Goal: Task Accomplishment & Management: Manage account settings

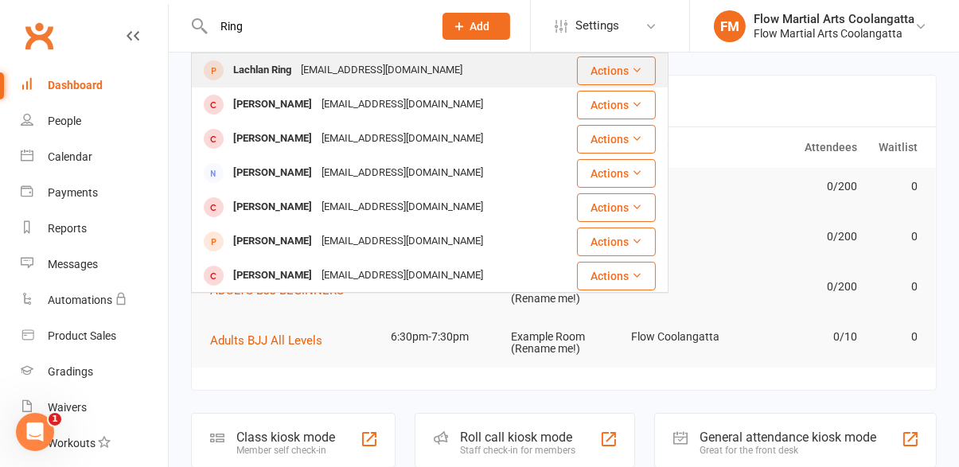
type input "Ring"
click at [273, 79] on div "Lachlan Ring" at bounding box center [262, 70] width 68 height 23
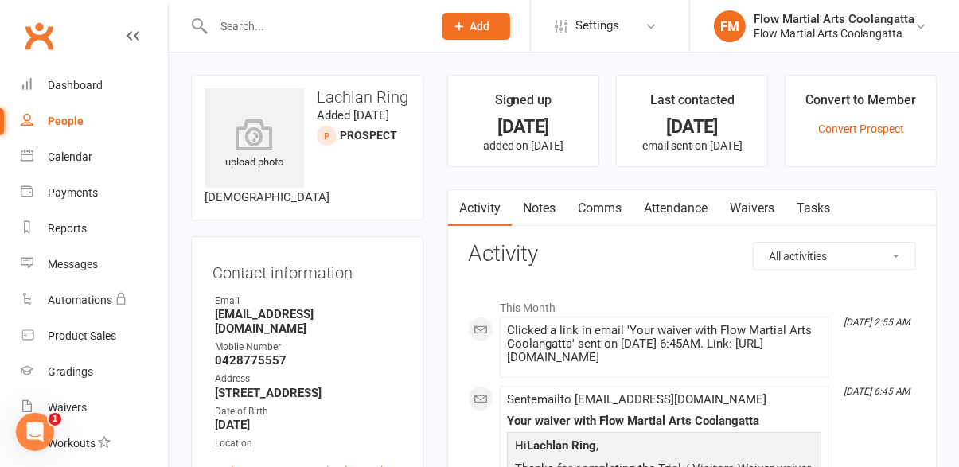
click at [863, 144] on li "Convert to Member Convert Prospect" at bounding box center [861, 121] width 152 height 92
click at [870, 131] on link "Convert Prospect" at bounding box center [861, 129] width 86 height 13
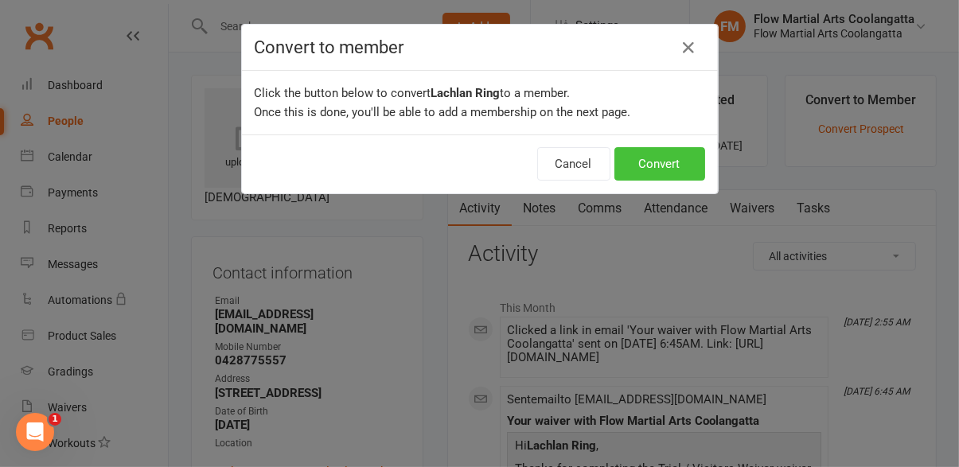
click at [666, 167] on button "Convert" at bounding box center [660, 163] width 91 height 33
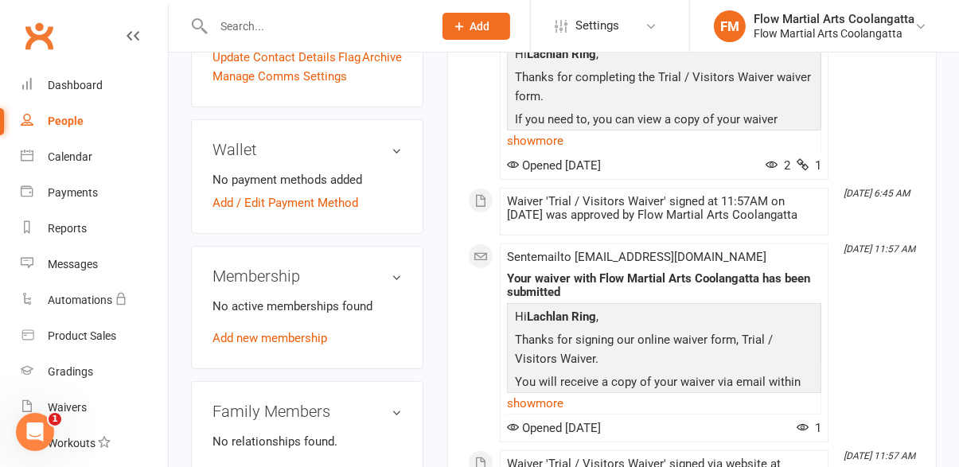
scroll to position [447, 0]
click at [298, 335] on link "Add new membership" at bounding box center [270, 337] width 115 height 14
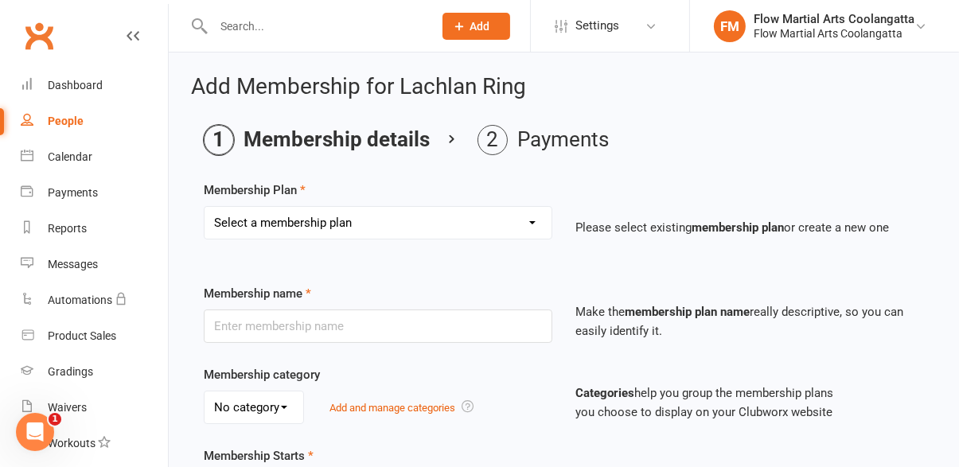
click at [533, 227] on select "Select a membership plan Create new Membership Plan 10 PASS CLASS HOLIDAY PASS …" at bounding box center [378, 223] width 347 height 32
select select "5"
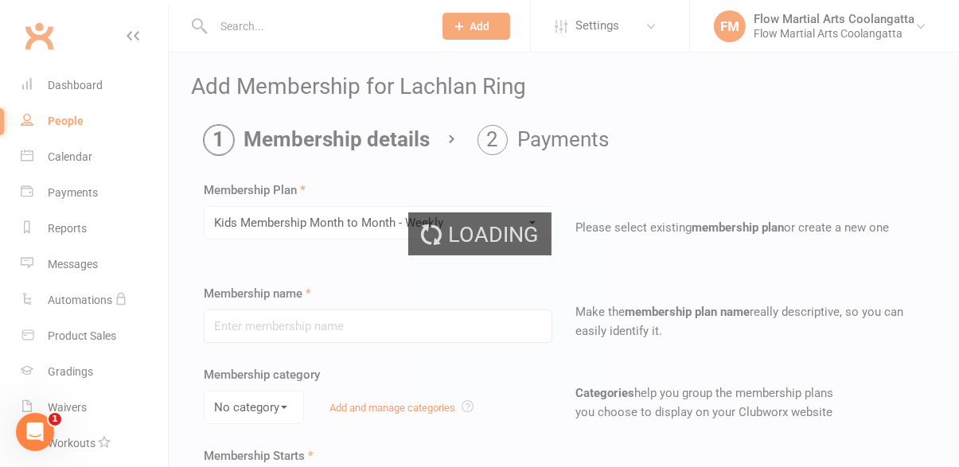
type input "Kids Membership Month to Month - Weekly"
type input "0"
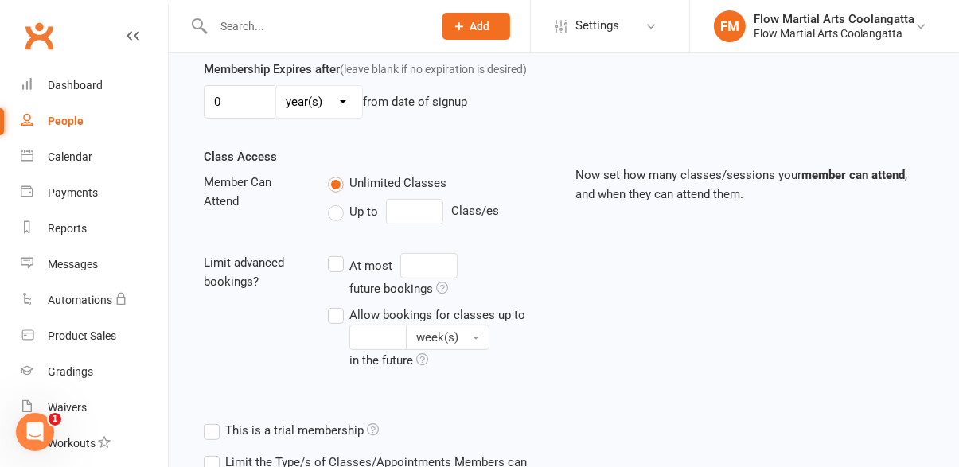
scroll to position [558, 0]
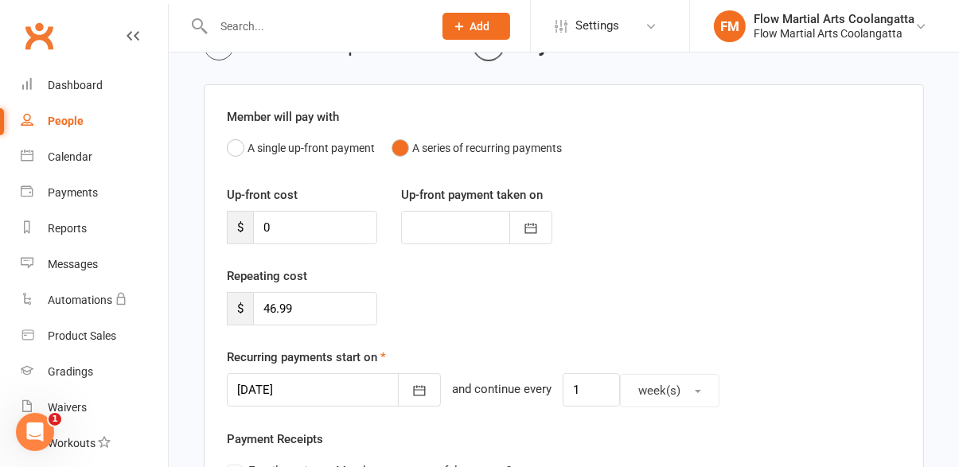
scroll to position [106, 0]
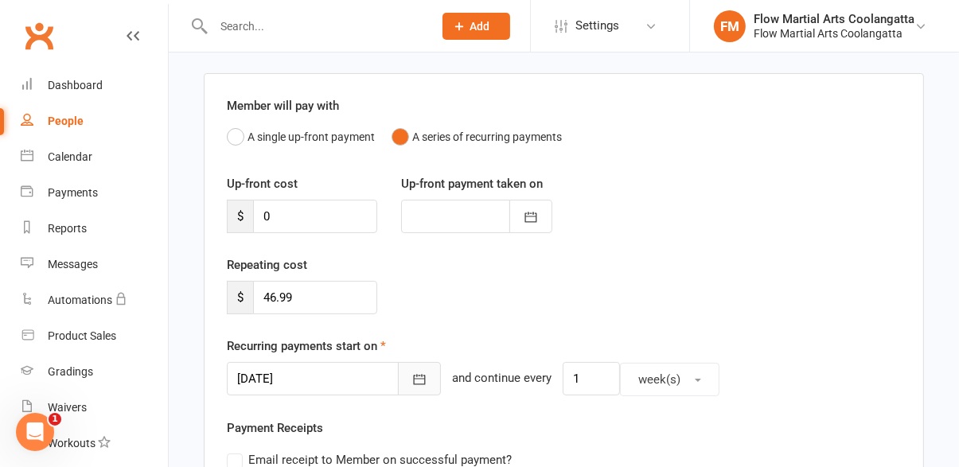
click at [409, 392] on button "button" at bounding box center [419, 378] width 43 height 33
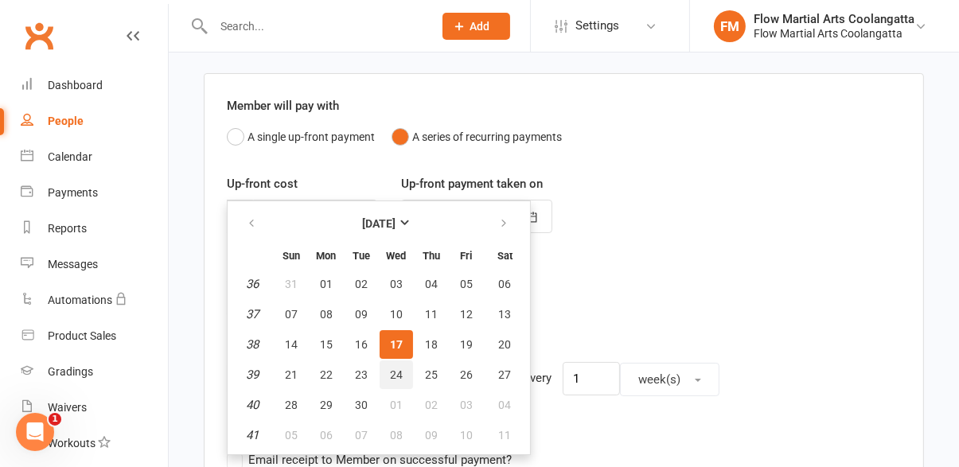
click at [404, 382] on button "24" at bounding box center [396, 375] width 33 height 29
type input "[DATE]"
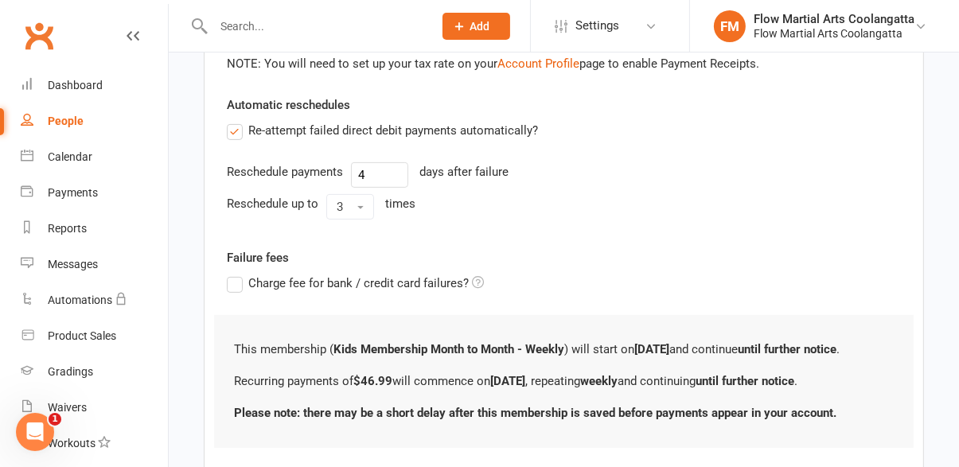
scroll to position [550, 0]
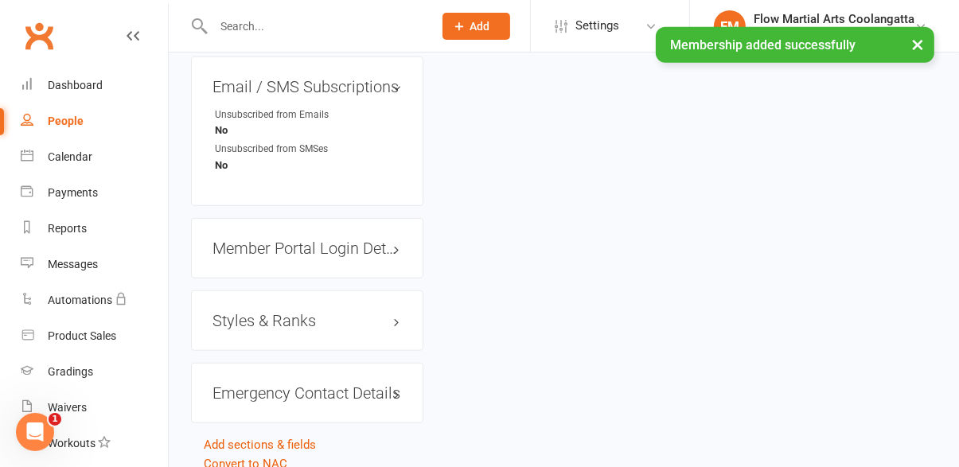
scroll to position [1108, 0]
click at [306, 331] on h3 "Styles & Ranks" at bounding box center [307, 323] width 189 height 18
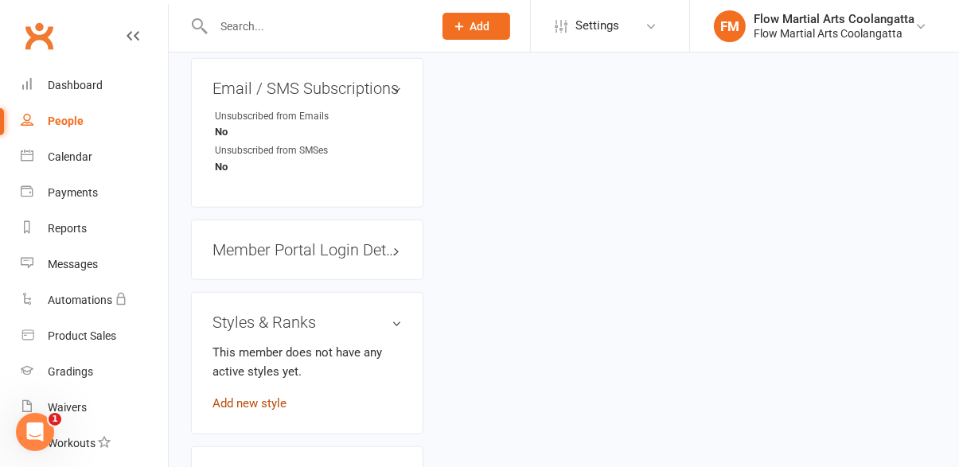
click at [260, 411] on link "Add new style" at bounding box center [250, 403] width 74 height 14
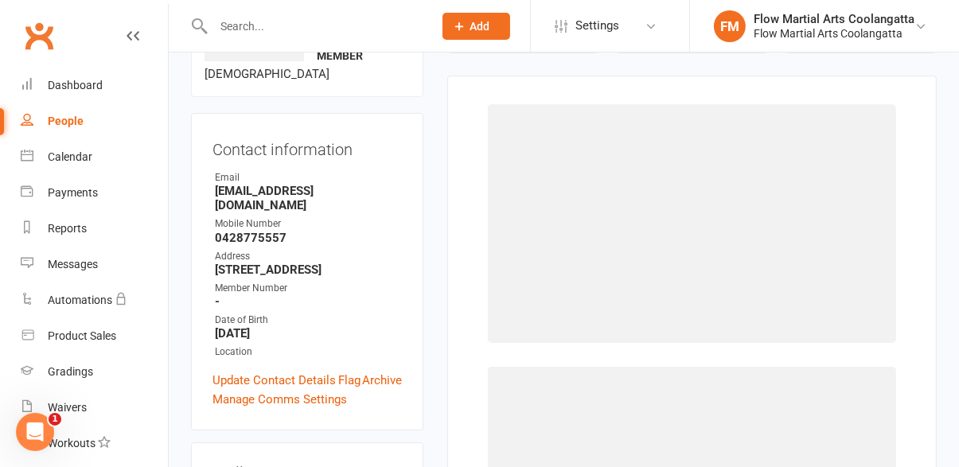
scroll to position [122, 0]
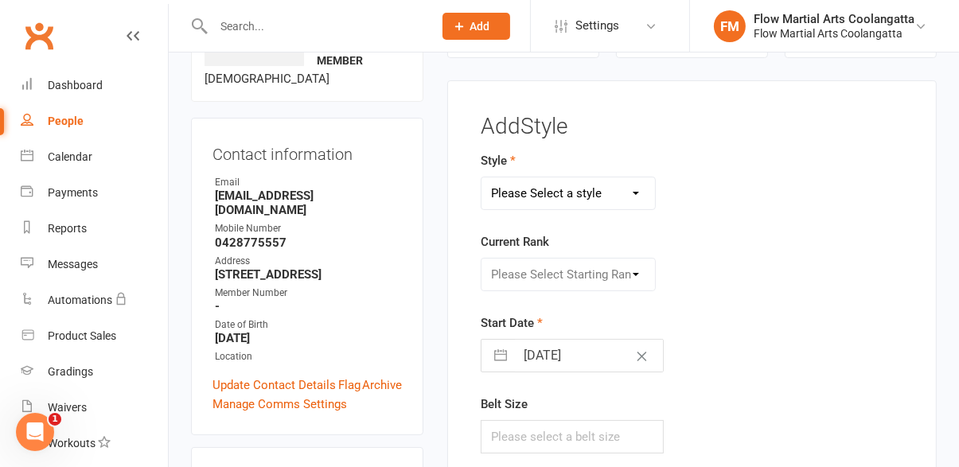
click at [643, 205] on select "Please Select a style Adults Jiu Jitsu Kids [PERSON_NAME]" at bounding box center [568, 194] width 173 height 32
select select "2456"
click at [771, 316] on div "Style Adults Jiu Jitsu Kids Jiu Jitsu Current Rank Please Select Starting Rank …" at bounding box center [692, 313] width 447 height 325
click at [649, 278] on select "Please Select Starting Rank White Belt White Belt - 1 Stripe White Belt - 3 Str…" at bounding box center [568, 275] width 173 height 32
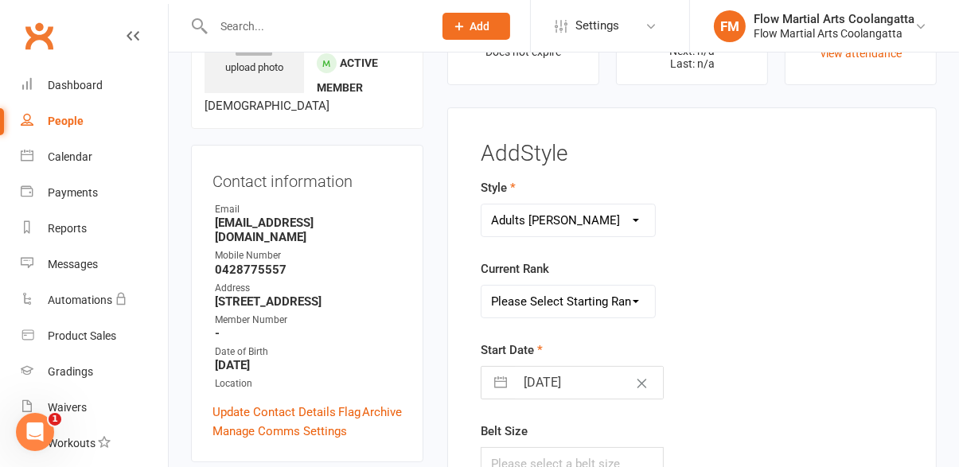
scroll to position [88, 0]
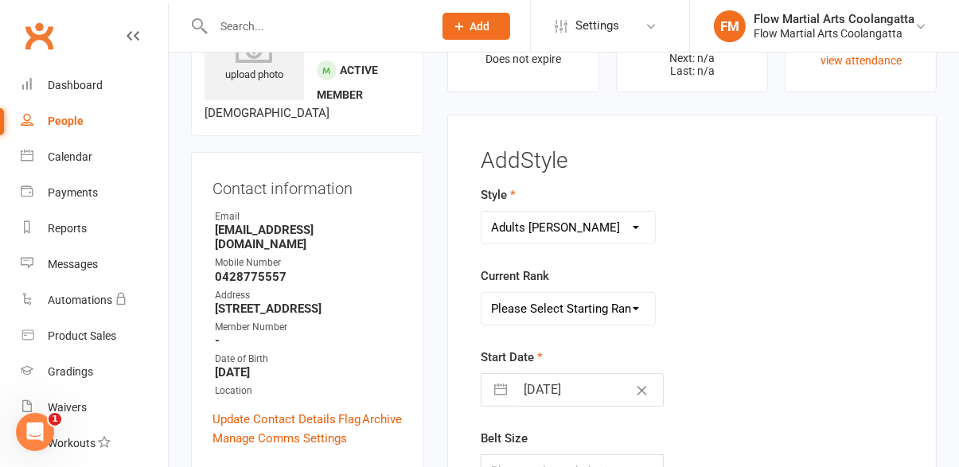
click at [646, 221] on select "Adults Jiu Jitsu Kids [PERSON_NAME]" at bounding box center [568, 228] width 173 height 32
click at [634, 320] on select "Please Select Starting Rank White Belt White Belt - 1 Stripe White Belt - 3 Str…" at bounding box center [568, 309] width 173 height 32
select select "24503"
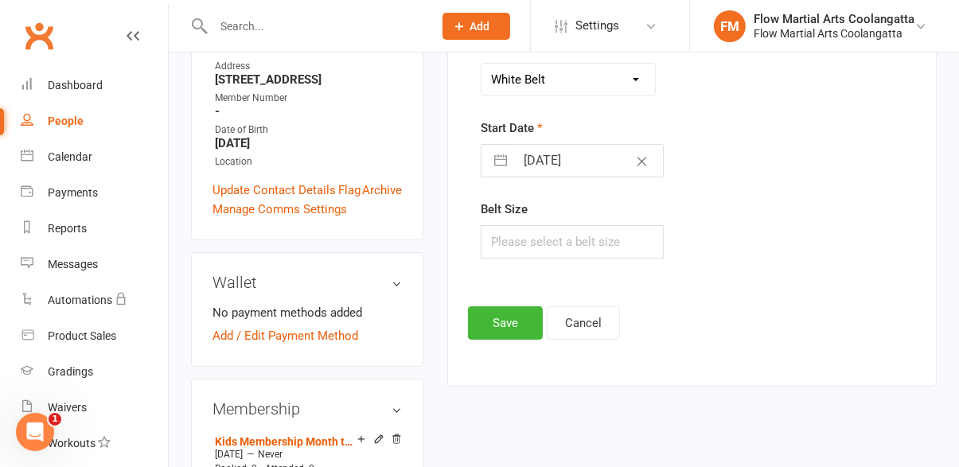
scroll to position [318, 0]
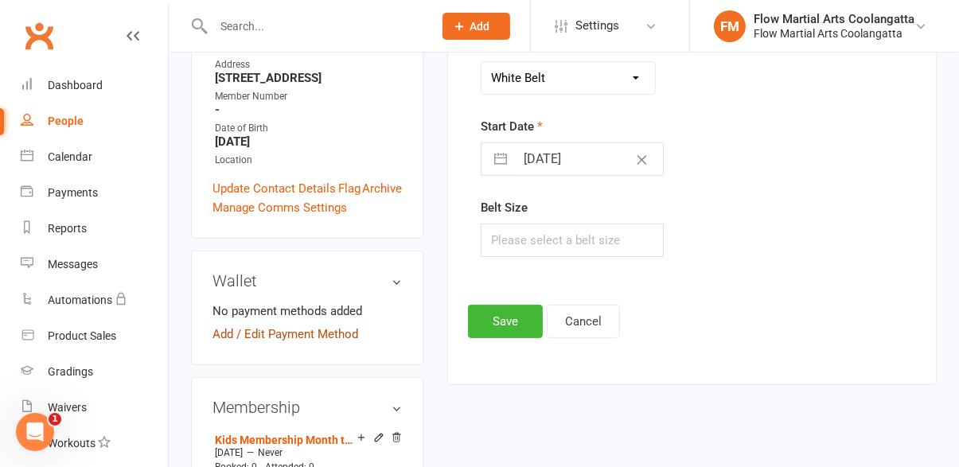
click at [306, 344] on link "Add / Edit Payment Method" at bounding box center [286, 334] width 146 height 19
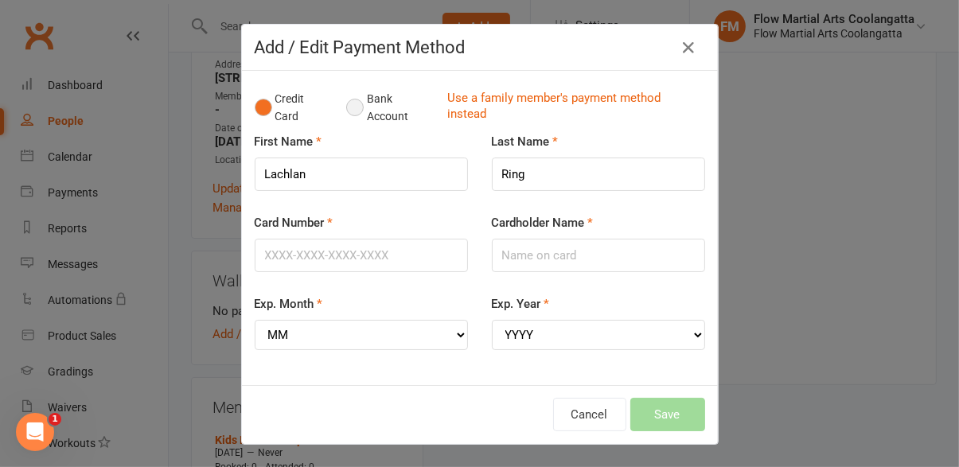
click at [362, 113] on button "Bank Account" at bounding box center [390, 108] width 88 height 49
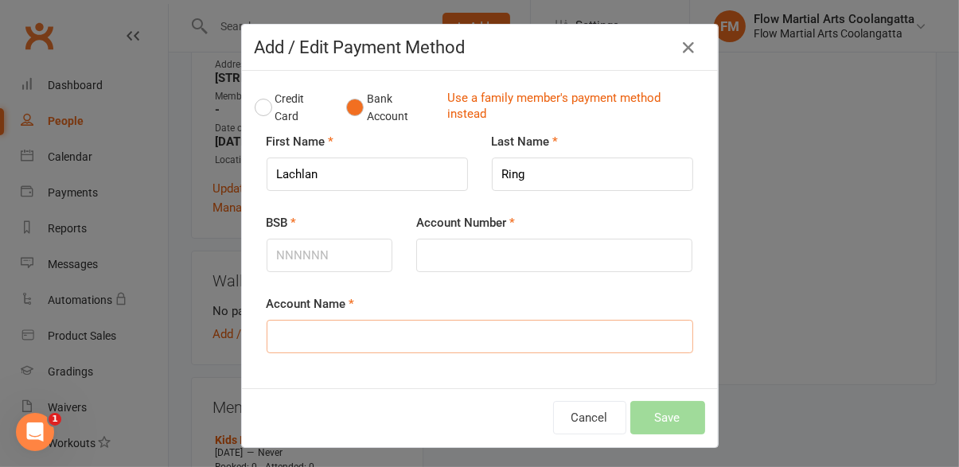
click at [489, 343] on input "Account Name" at bounding box center [480, 336] width 427 height 33
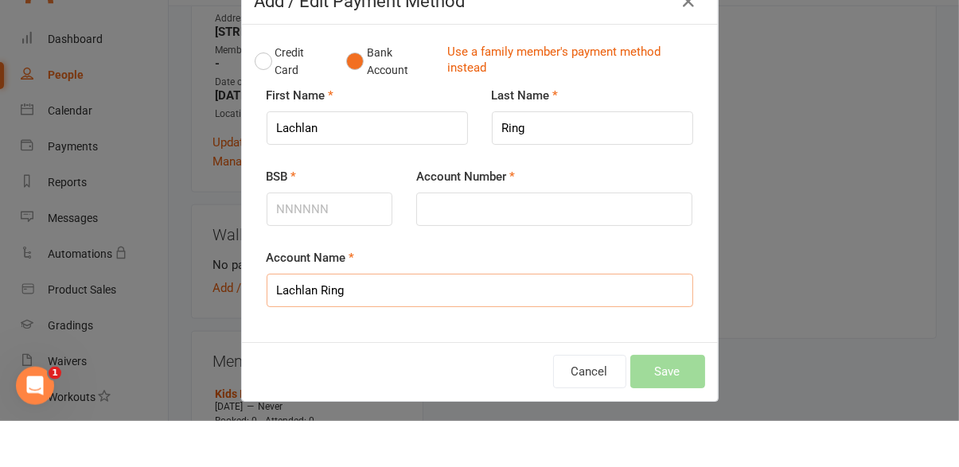
type input "Lachlan Ring"
click at [338, 254] on input "BSB" at bounding box center [330, 255] width 127 height 33
type input "083028"
click at [565, 259] on input "Account Number" at bounding box center [554, 255] width 276 height 33
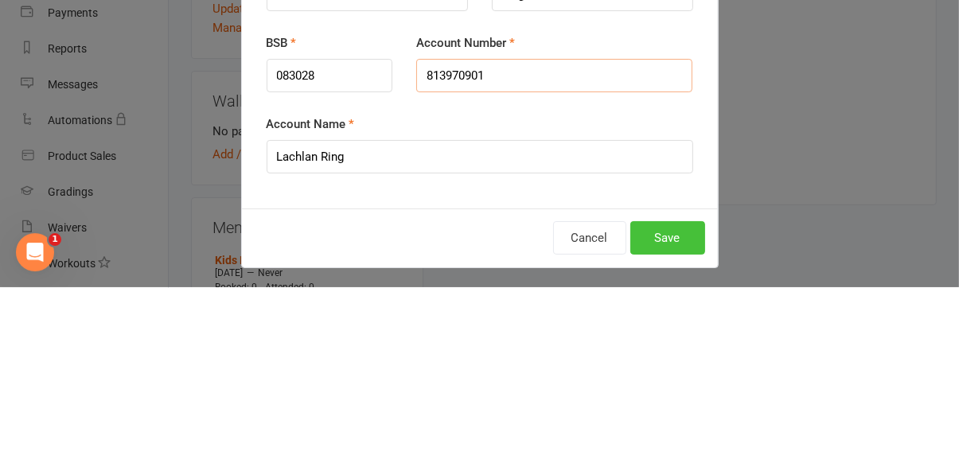
type input "813970901"
click at [678, 419] on button "Save" at bounding box center [667, 417] width 75 height 33
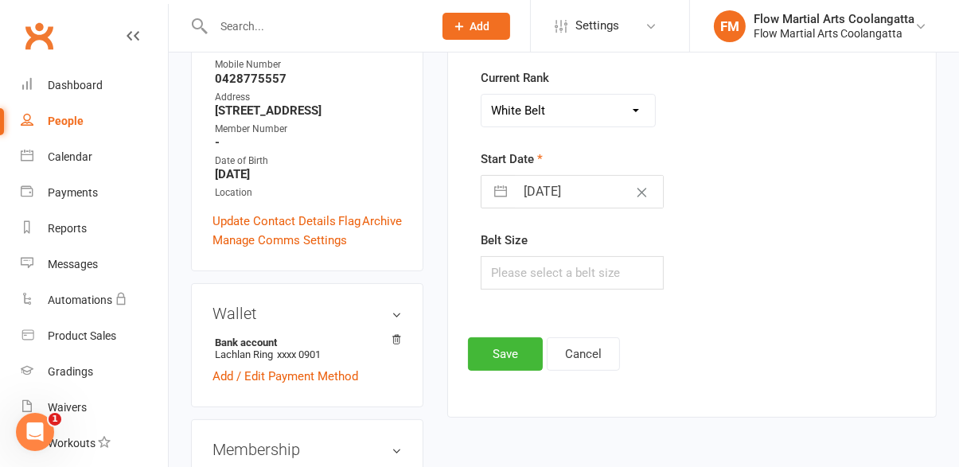
scroll to position [0, 0]
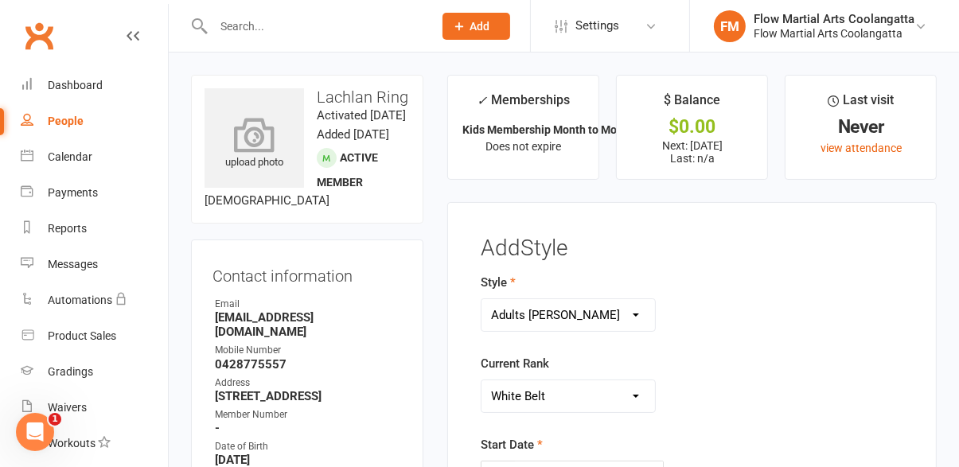
click at [269, 146] on icon at bounding box center [255, 134] width 110 height 35
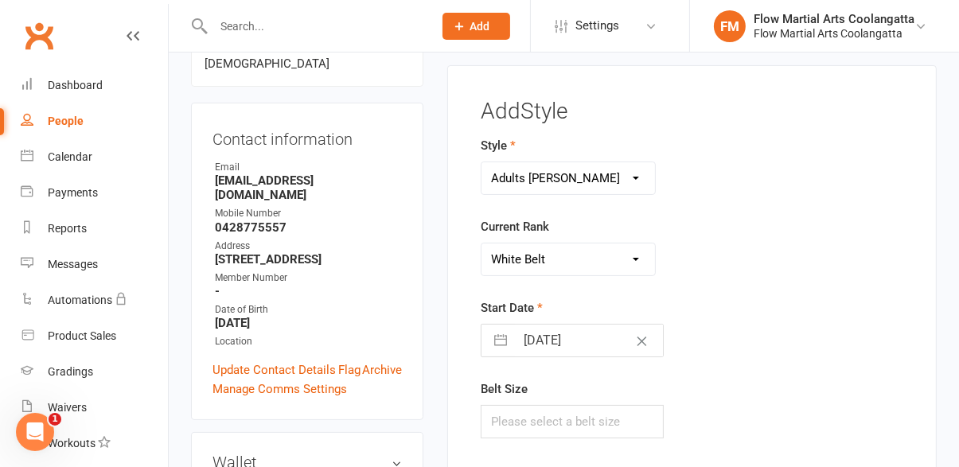
scroll to position [149, 0]
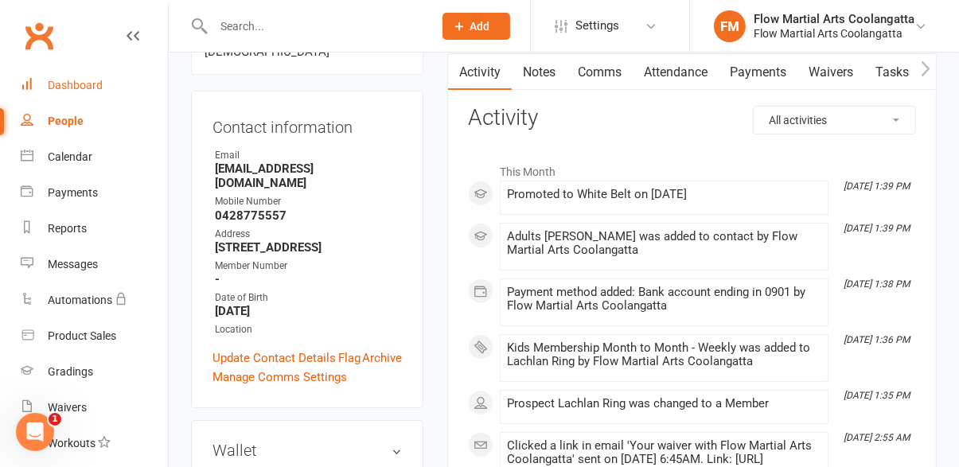
click at [68, 85] on div "Dashboard" at bounding box center [75, 85] width 55 height 13
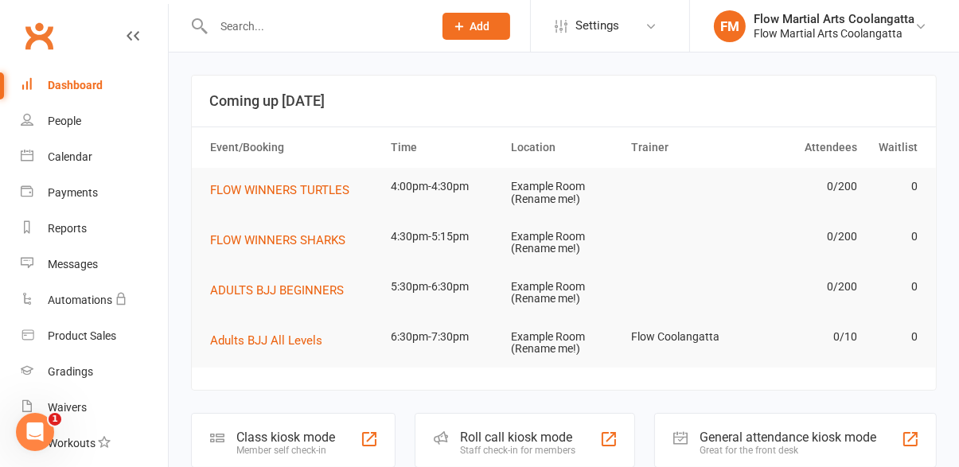
click at [332, 32] on input "text" at bounding box center [315, 26] width 213 height 22
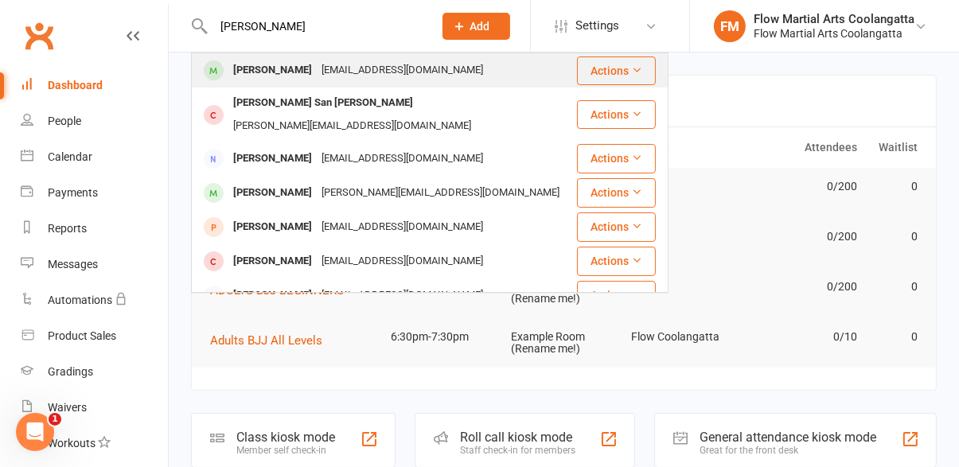
type input "[PERSON_NAME]"
click at [292, 80] on div "[PERSON_NAME]" at bounding box center [272, 70] width 88 height 23
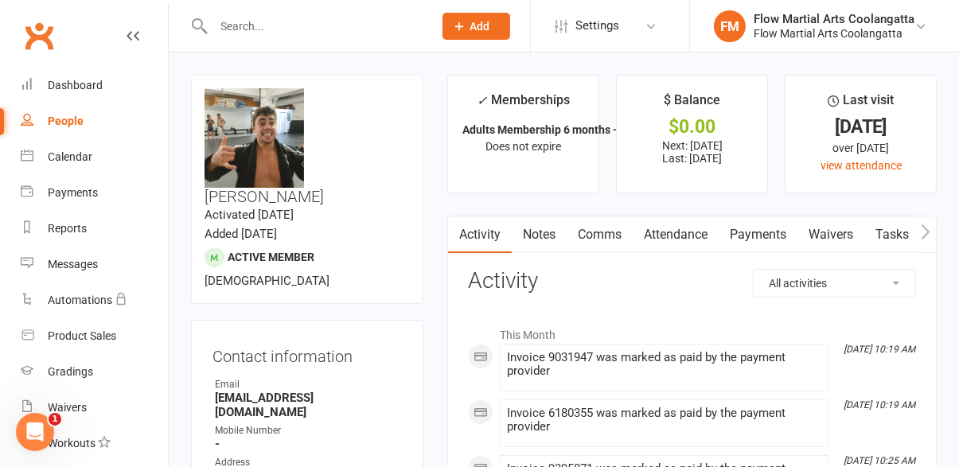
click at [762, 240] on link "Payments" at bounding box center [758, 235] width 79 height 37
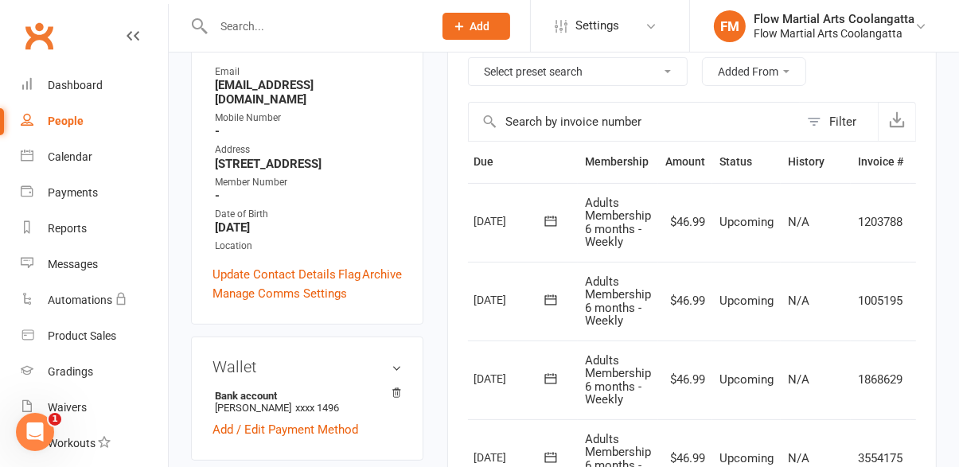
scroll to position [0, 68]
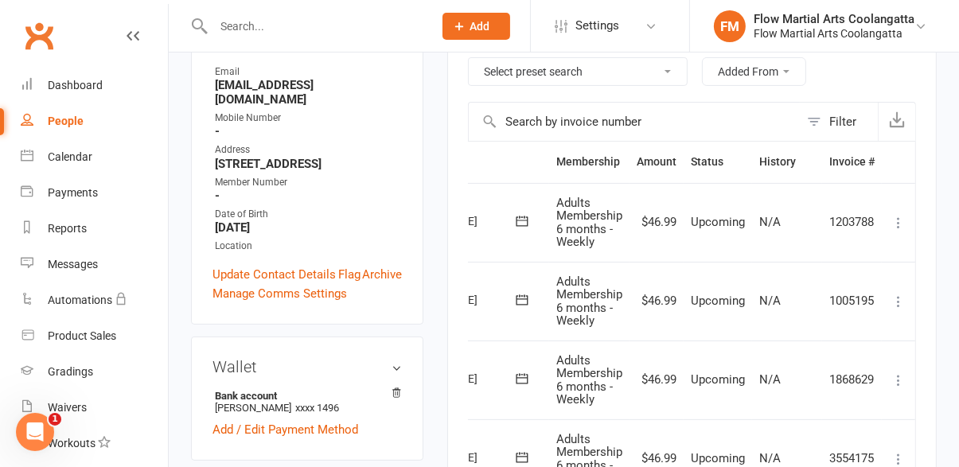
click at [903, 466] on button at bounding box center [898, 459] width 19 height 19
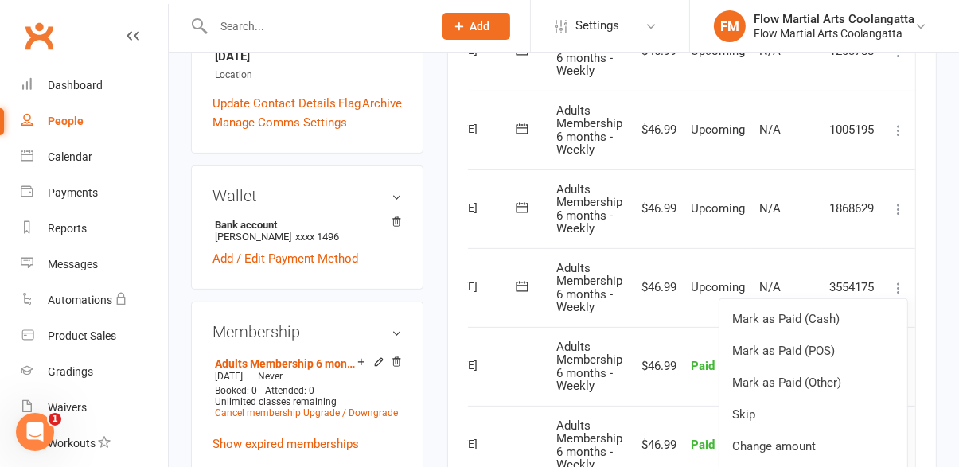
scroll to position [491, 0]
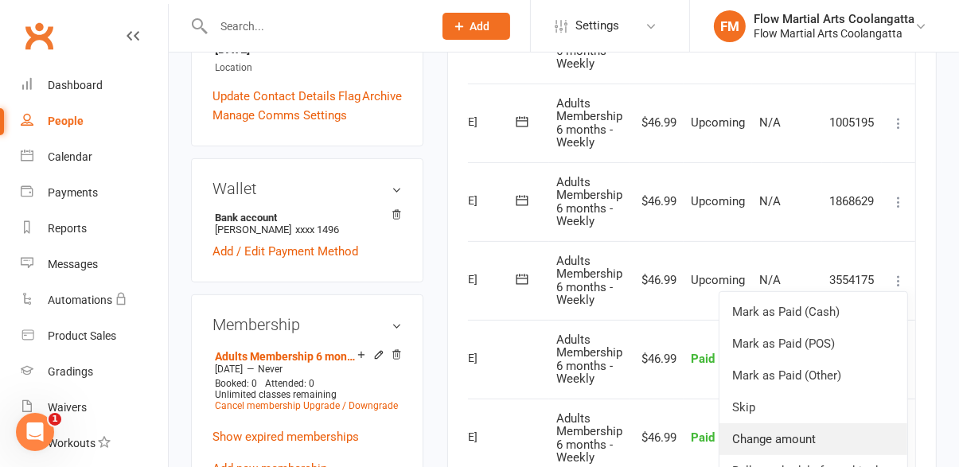
click at [806, 441] on link "Change amount" at bounding box center [814, 439] width 188 height 32
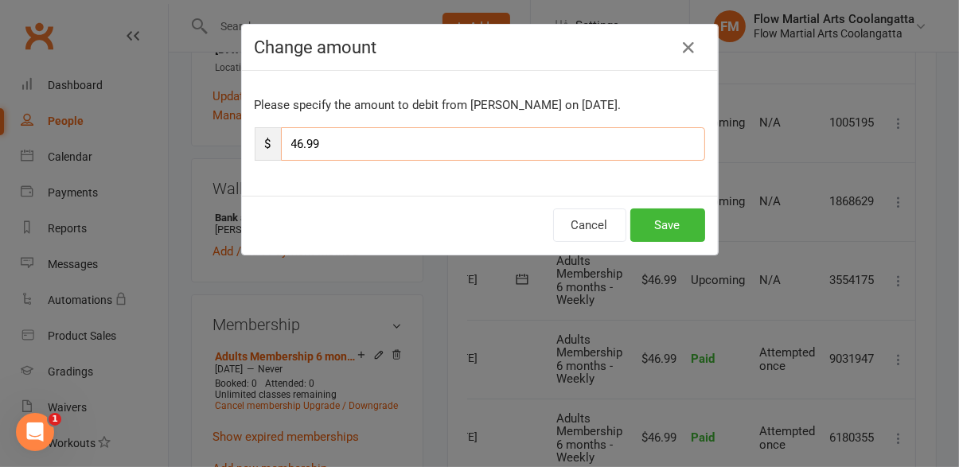
click at [383, 153] on input "46.99" at bounding box center [493, 143] width 424 height 33
type input "4"
type input "52.99"
click at [678, 227] on button "Save" at bounding box center [667, 225] width 75 height 33
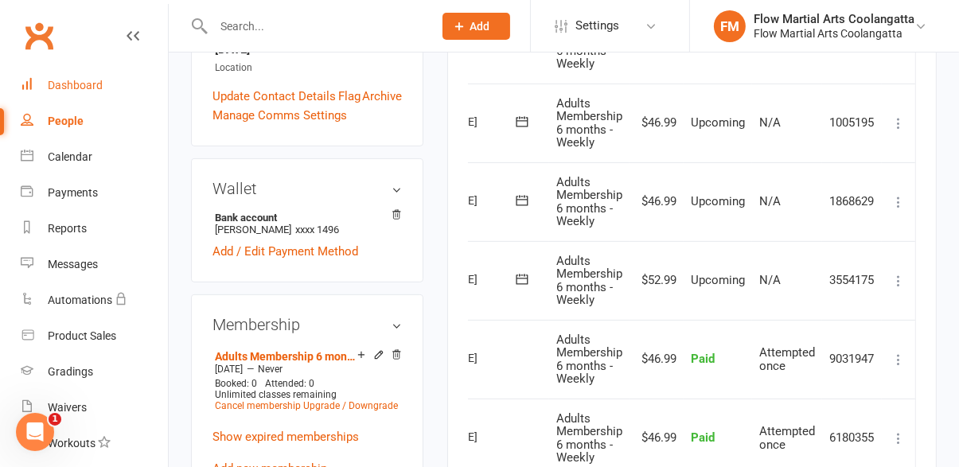
click at [68, 92] on link "Dashboard" at bounding box center [94, 86] width 147 height 36
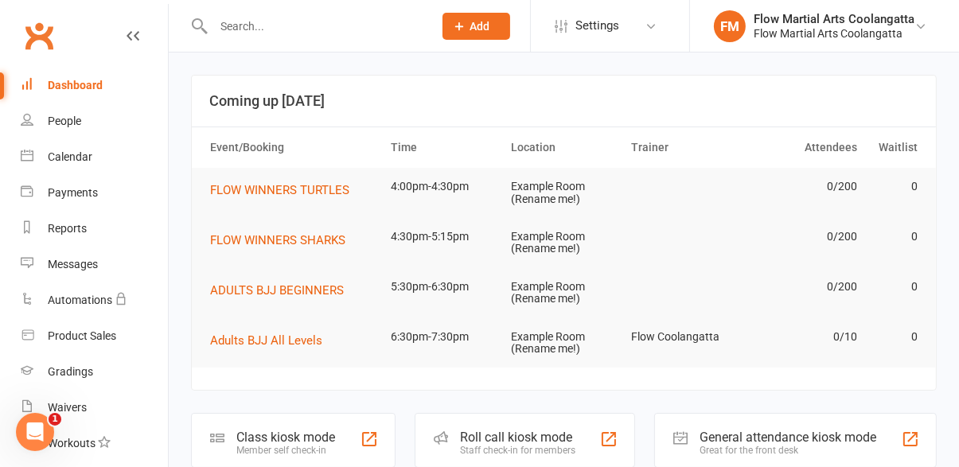
click at [318, 36] on input "text" at bounding box center [315, 26] width 213 height 22
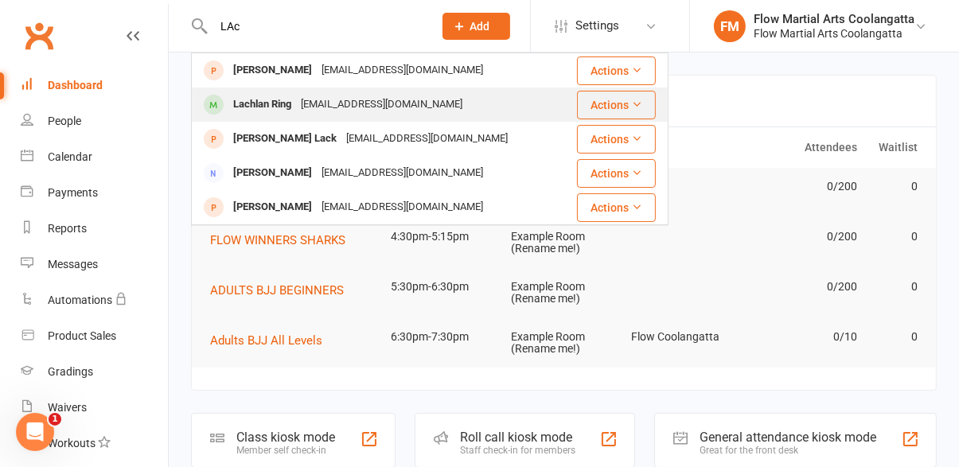
type input "LAc"
click at [323, 114] on div "[EMAIL_ADDRESS][DOMAIN_NAME]" at bounding box center [381, 104] width 171 height 23
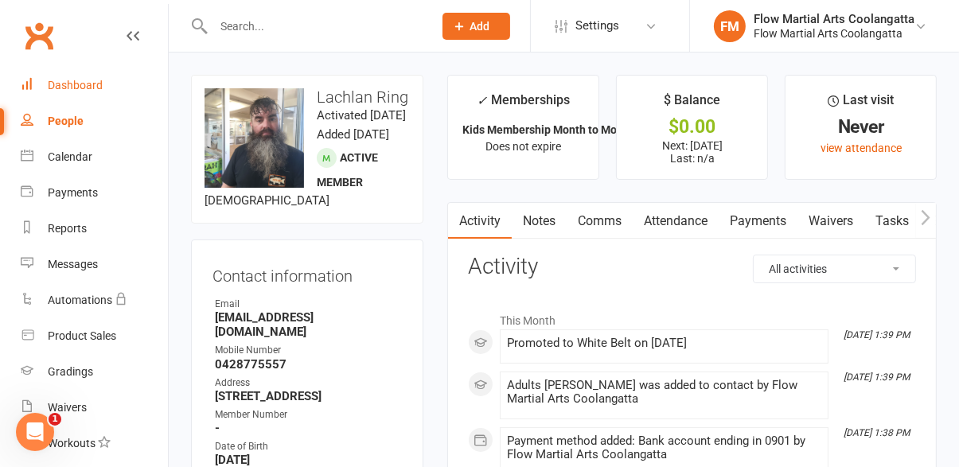
click at [73, 87] on div "Dashboard" at bounding box center [75, 85] width 55 height 13
